Goal: Task Accomplishment & Management: Manage account settings

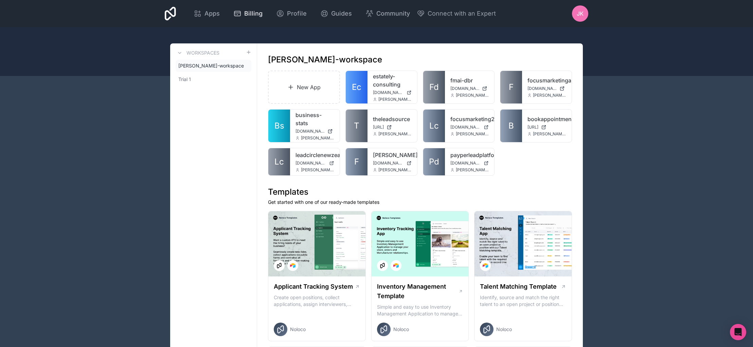
click at [244, 12] on span "Billing" at bounding box center [253, 14] width 18 height 10
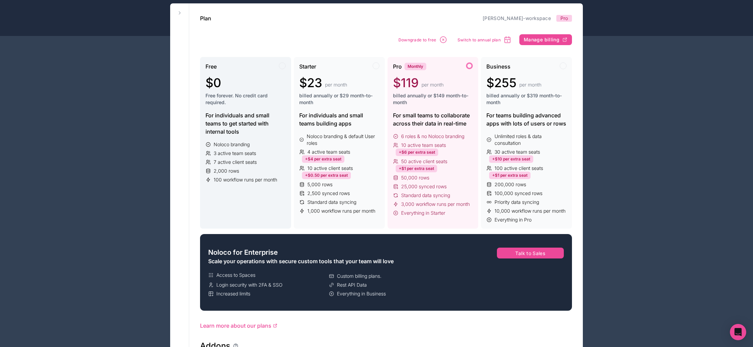
scroll to position [66, 0]
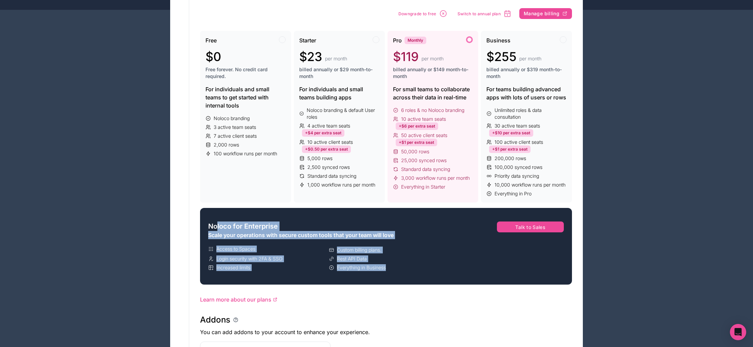
drag, startPoint x: 215, startPoint y: 228, endPoint x: 371, endPoint y: 279, distance: 163.3
click at [361, 279] on div "Noloco for Enterprise Scale your operations with secure custom tools that your …" at bounding box center [328, 246] width 250 height 71
click at [372, 278] on div "Noloco for Enterprise Scale your operations with secure custom tools that your …" at bounding box center [328, 246] width 250 height 71
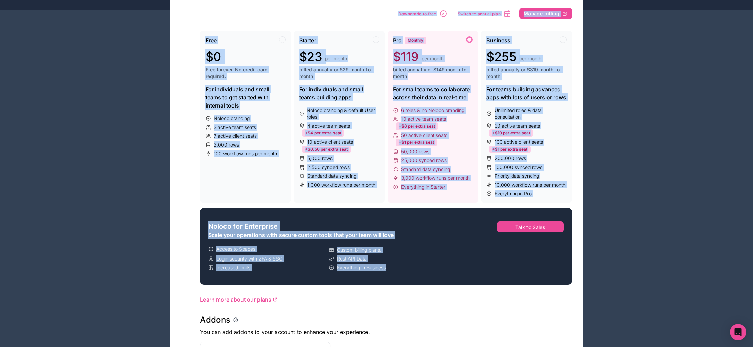
drag, startPoint x: 404, startPoint y: 274, endPoint x: 181, endPoint y: 222, distance: 228.8
click at [217, 226] on span "Noloco for Enterprise" at bounding box center [243, 227] width 70 height 10
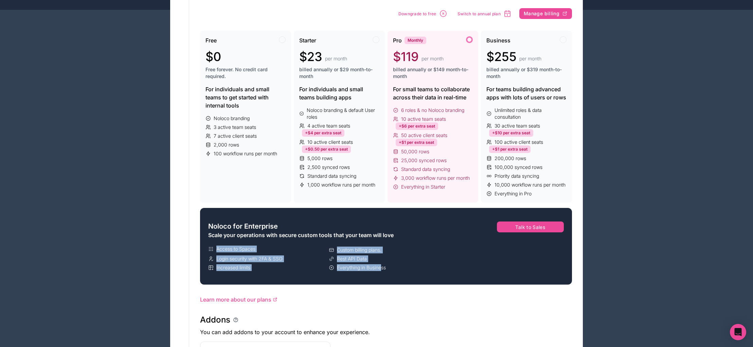
drag, startPoint x: 301, startPoint y: 248, endPoint x: 385, endPoint y: 268, distance: 86.7
click at [383, 268] on div "Noloco for Enterprise Scale your operations with secure custom tools that your …" at bounding box center [328, 246] width 250 height 71
click at [385, 268] on span "Everything in Business" at bounding box center [361, 268] width 49 height 7
drag, startPoint x: 355, startPoint y: 259, endPoint x: 328, endPoint y: 255, distance: 27.1
click at [328, 255] on div "Access to Spaces Custom billing plans. Login security with 2FA & SSO Rest API D…" at bounding box center [327, 258] width 239 height 26
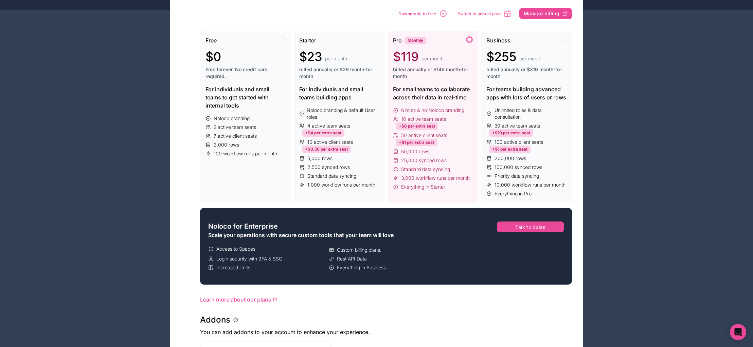
click at [328, 255] on div "Access to Spaces Custom billing plans. Login security with 2FA & SSO Rest API D…" at bounding box center [327, 258] width 239 height 26
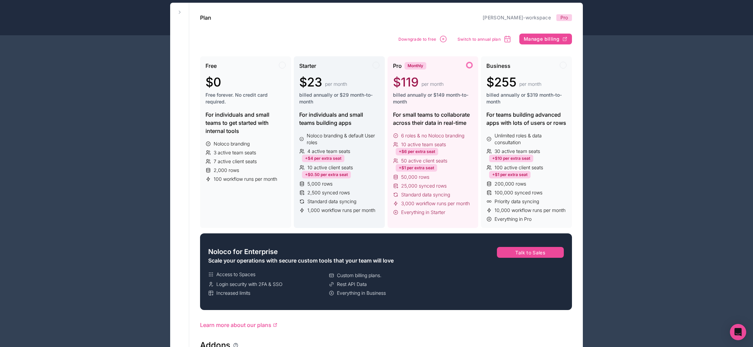
scroll to position [0, 0]
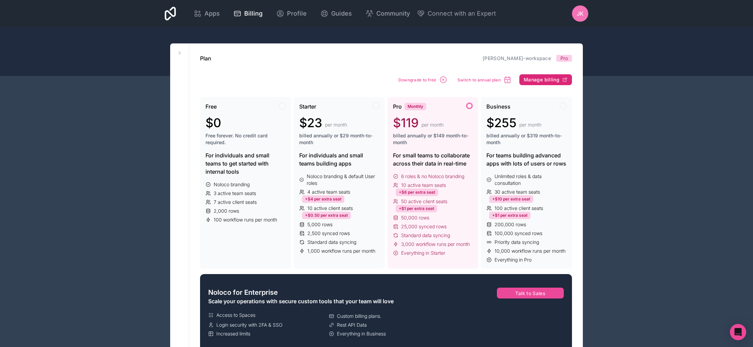
click at [544, 83] on button "Manage billing" at bounding box center [545, 79] width 53 height 11
